Goal: Transaction & Acquisition: Subscribe to service/newsletter

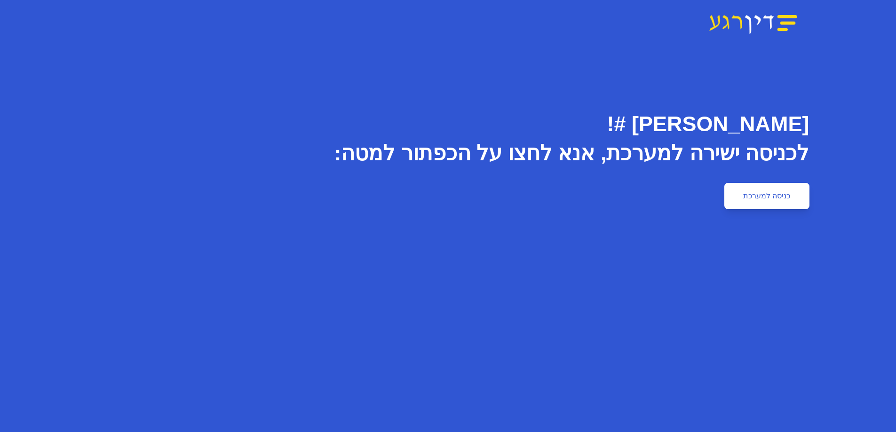
click at [800, 202] on link "כניסה למערכת" at bounding box center [766, 196] width 85 height 26
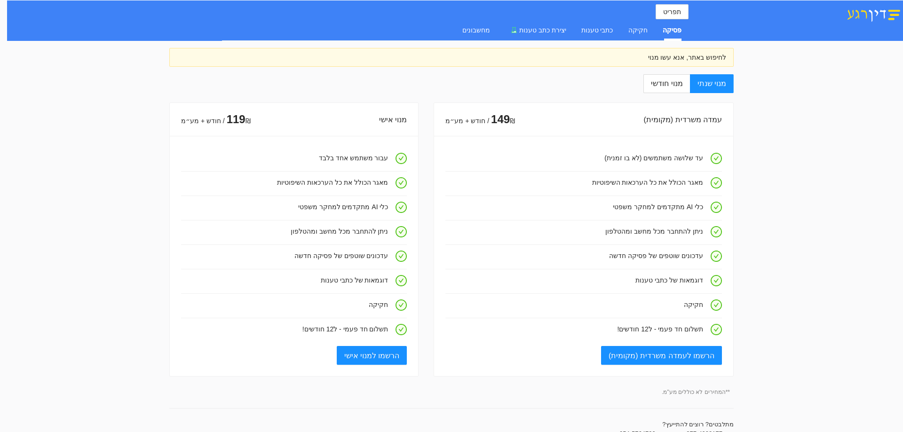
click at [663, 55] on div "לחיפוש באתר, אנא עשו מנוי" at bounding box center [451, 57] width 549 height 10
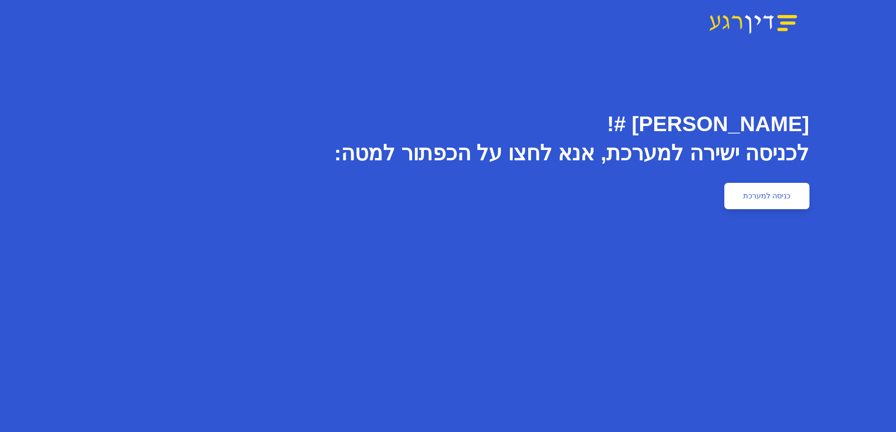
click at [786, 190] on link "כניסה למערכת" at bounding box center [766, 196] width 85 height 26
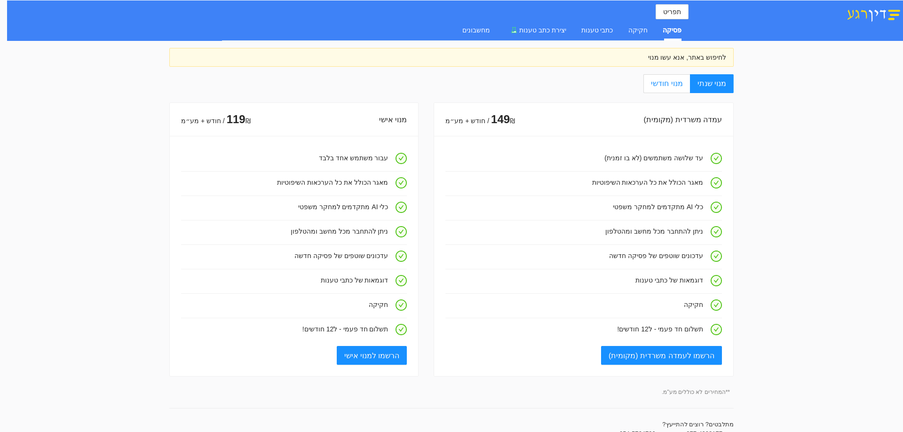
click at [674, 87] on span "מנוי חודשי" at bounding box center [667, 83] width 32 height 8
drag, startPoint x: 672, startPoint y: 87, endPoint x: 667, endPoint y: 87, distance: 4.7
click at [671, 87] on span "מנוי חודשי" at bounding box center [667, 83] width 32 height 8
click at [689, 85] on input "מנוי חודשי" at bounding box center [689, 84] width 1 height 1
radio input "true"
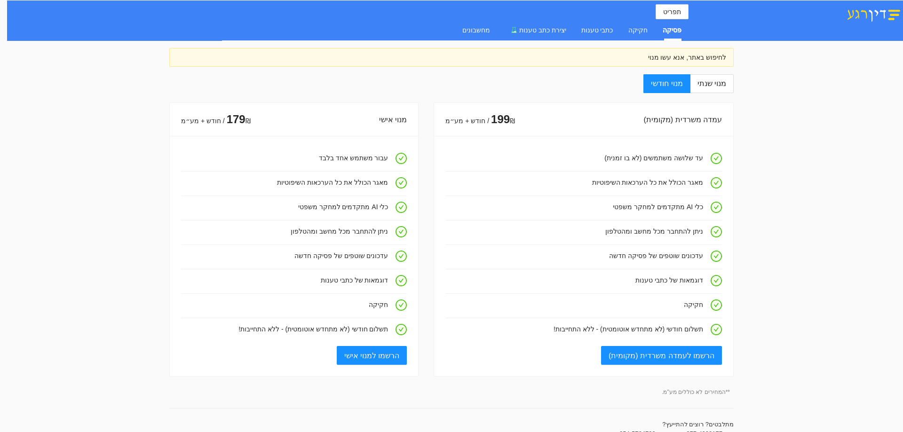
click at [717, 94] on div "מנוי שנתי מנוי חודשי עמדה משרדית (מקומית) 199 ₪ / חודש + מע״מ עד שלושה משתמשים …" at bounding box center [451, 426] width 564 height 705
click at [721, 79] on span "מנוי שנתי" at bounding box center [711, 83] width 29 height 8
click at [732, 84] on input "מנוי שנתי" at bounding box center [732, 84] width 1 height 1
radio input "true"
radio input "false"
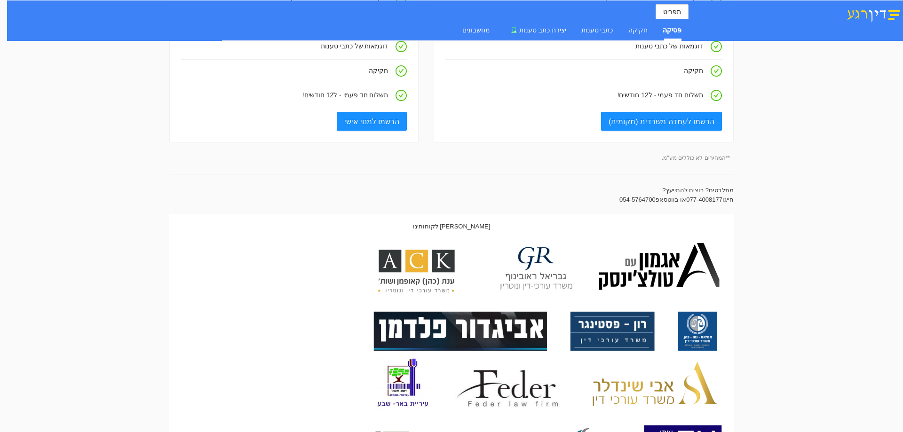
scroll to position [235, 0]
